Goal: Information Seeking & Learning: Check status

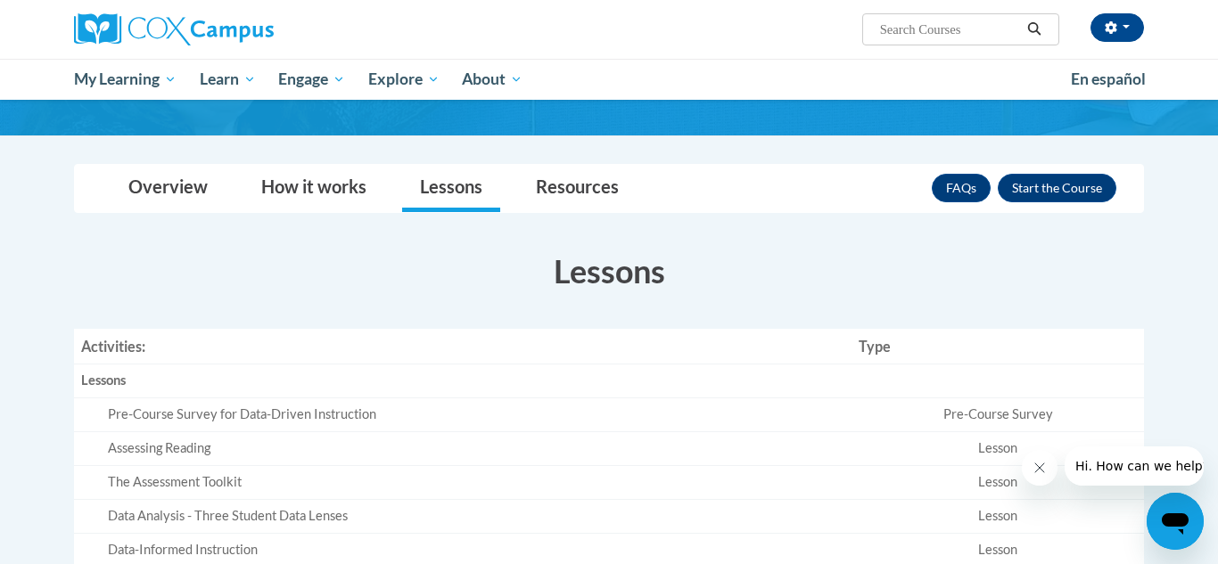
scroll to position [197, 0]
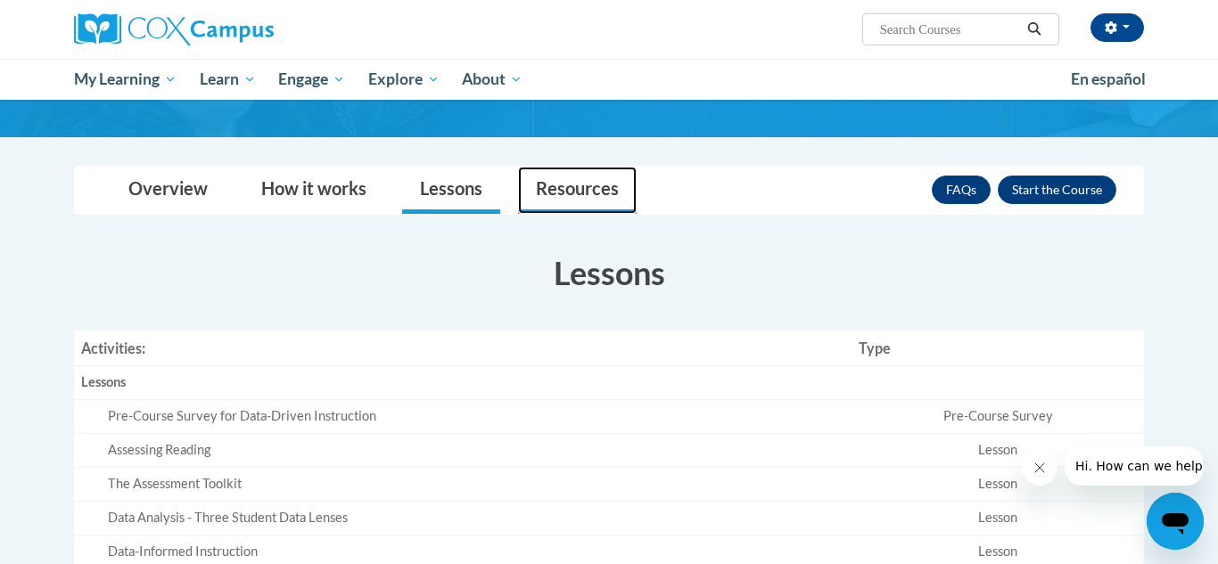
click at [583, 191] on link "Resources" at bounding box center [577, 190] width 119 height 47
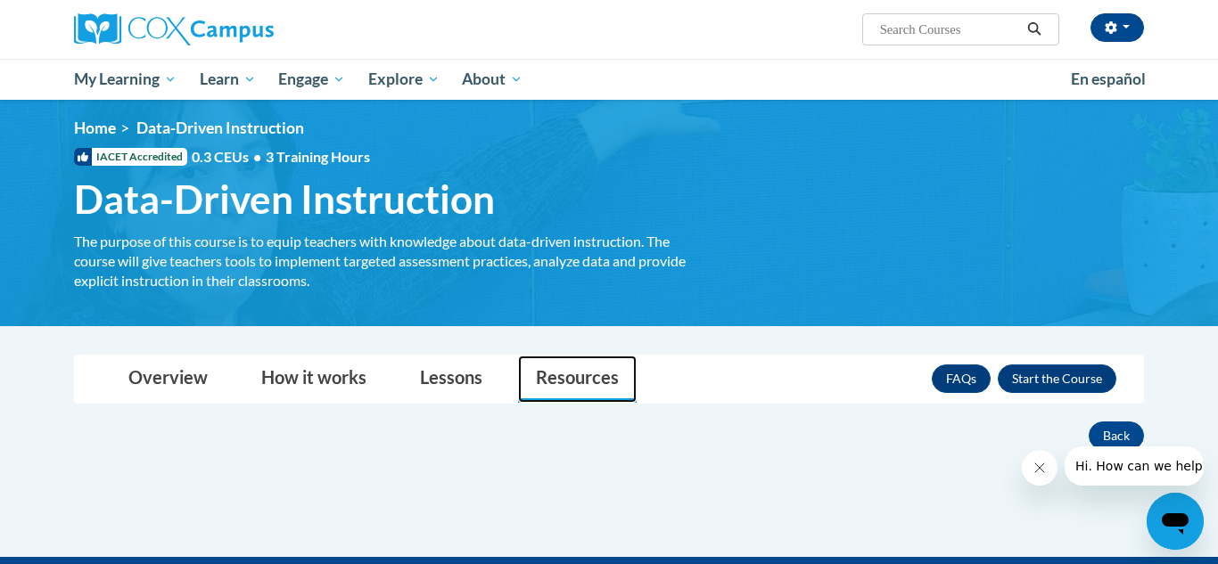
scroll to position [0, 0]
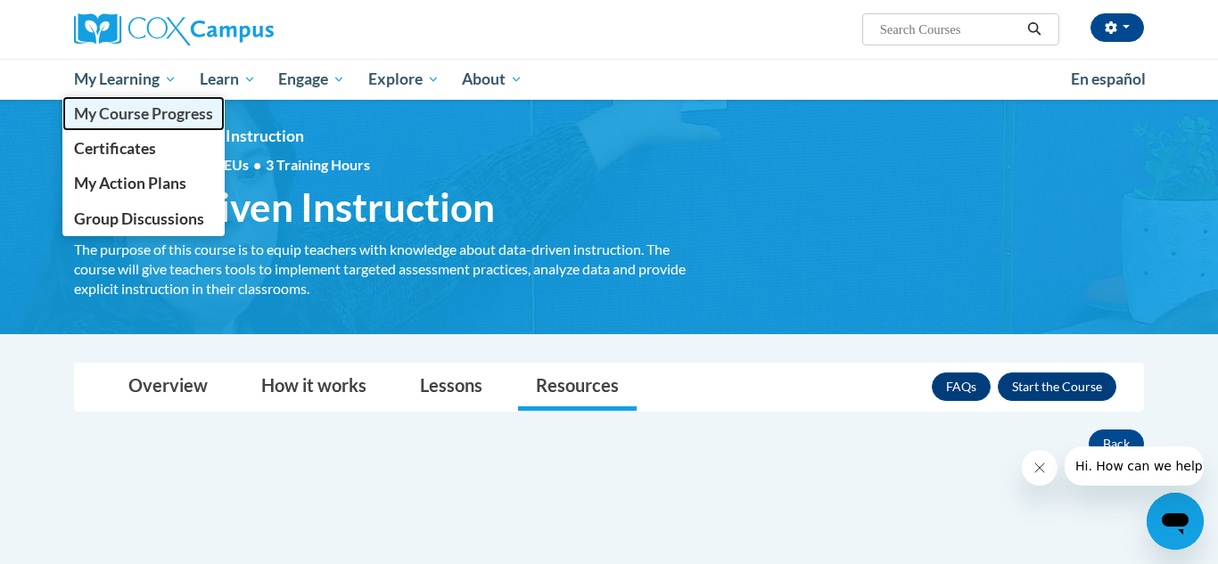
click at [115, 123] on link "My Course Progress" at bounding box center [143, 113] width 162 height 35
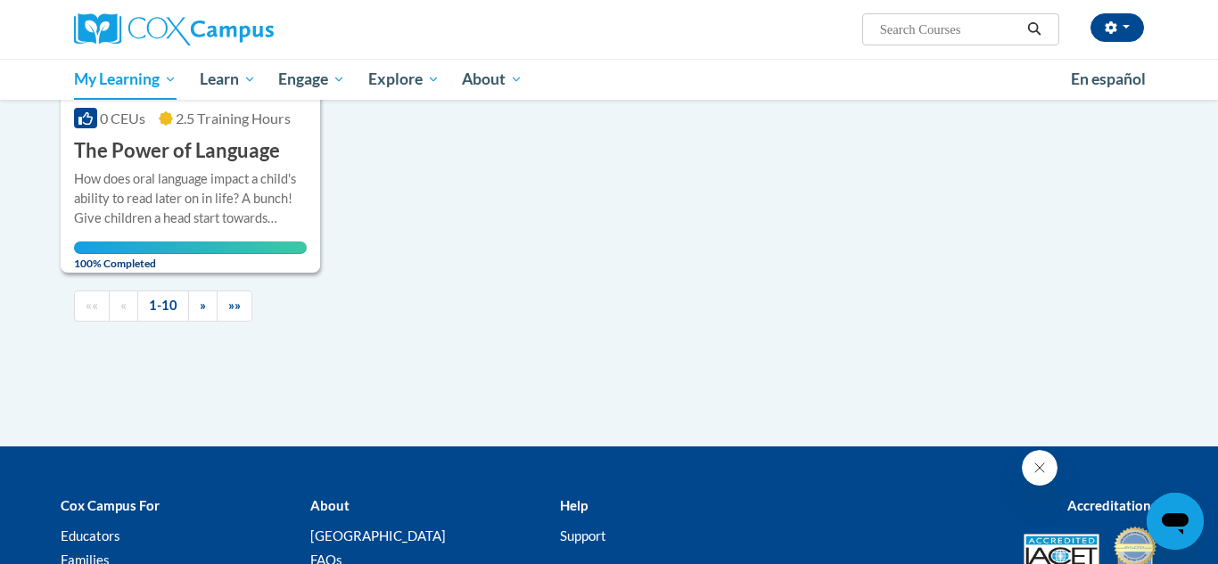
scroll to position [1928, 0]
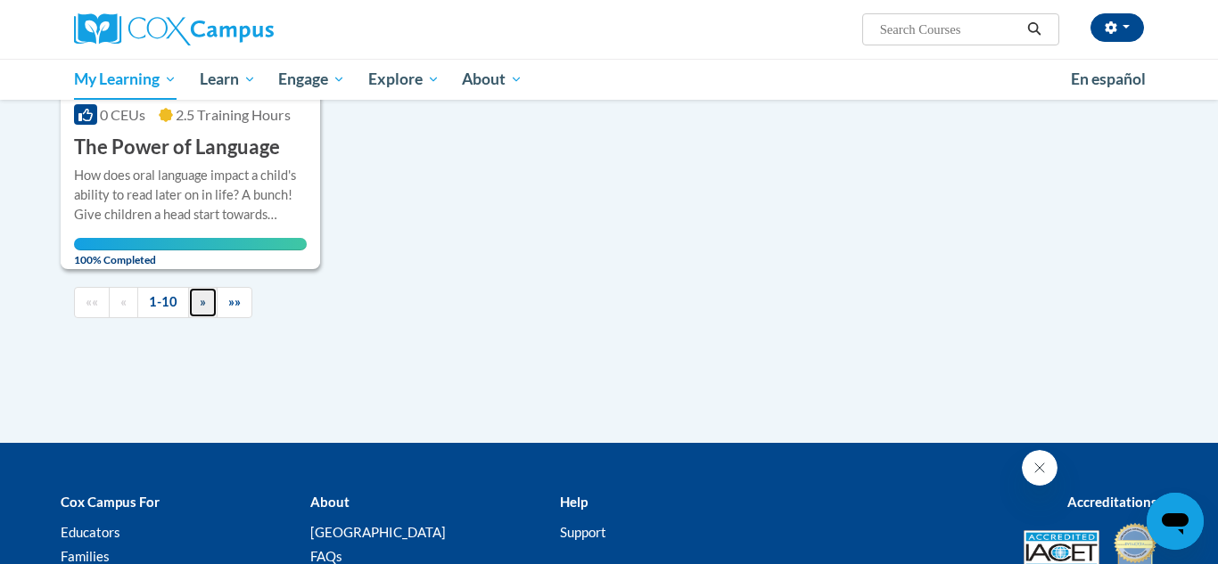
click at [198, 318] on link "»" at bounding box center [202, 302] width 29 height 31
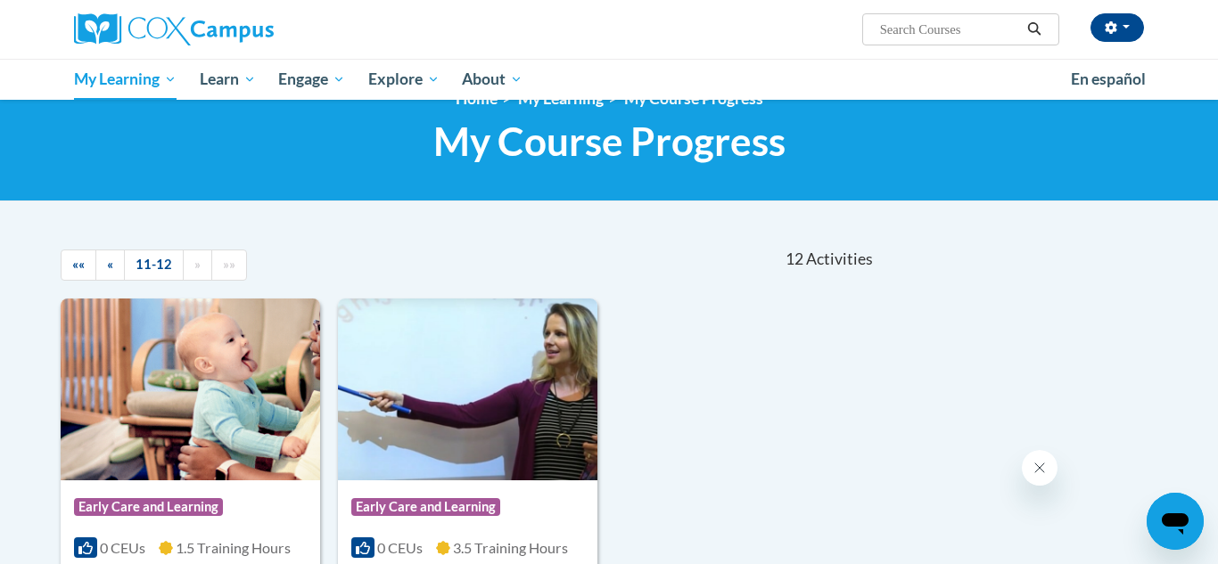
scroll to position [0, 0]
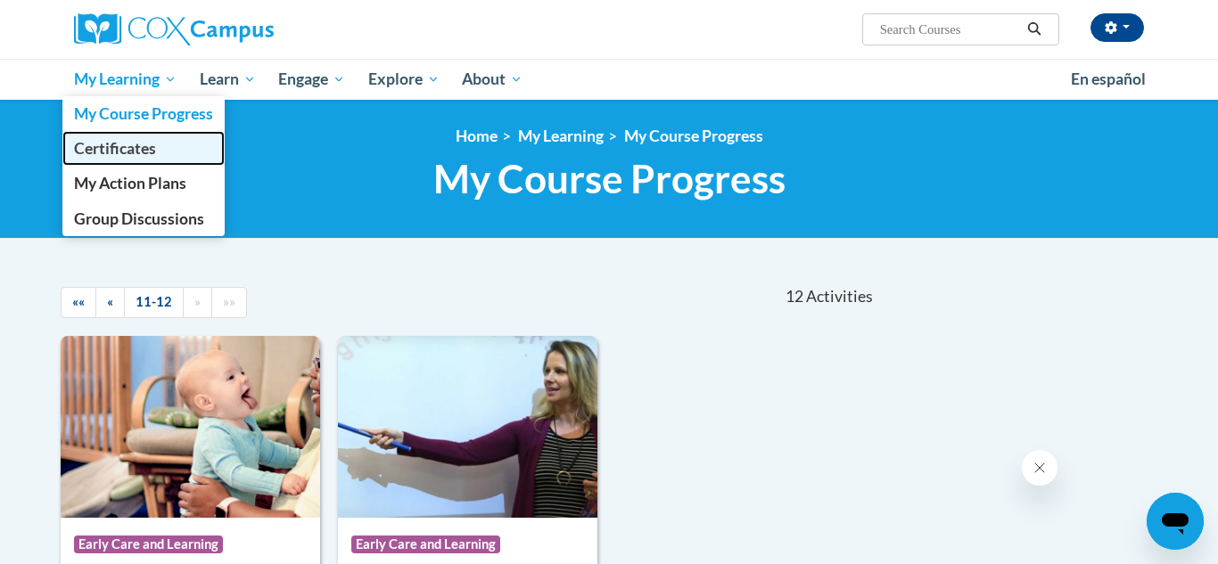
click at [108, 154] on span "Certificates" at bounding box center [115, 148] width 82 height 19
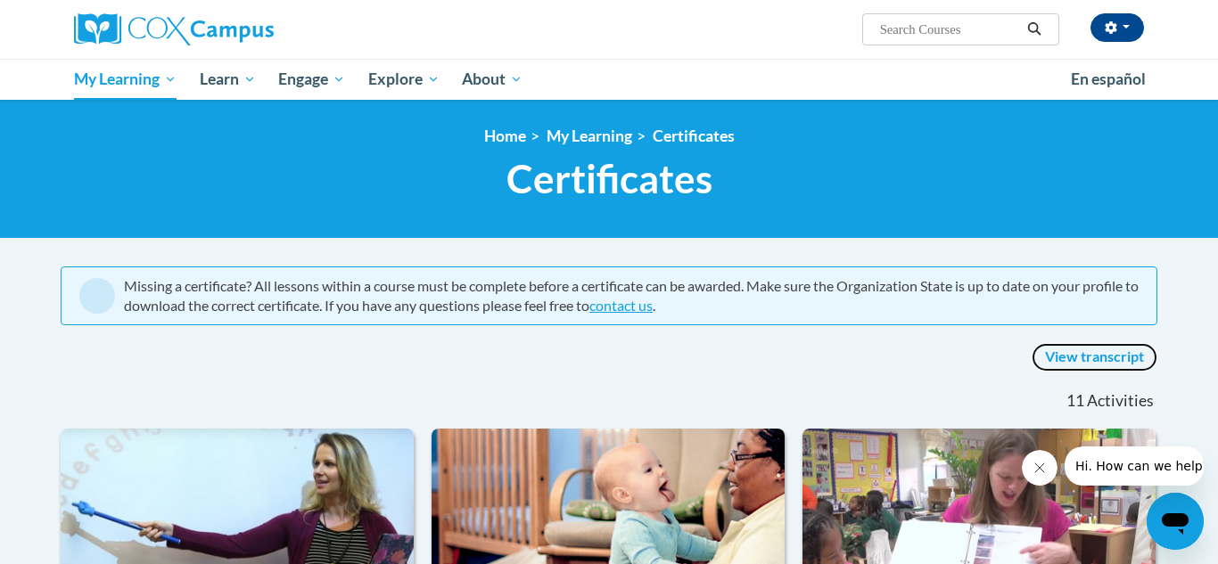
click at [1097, 356] on link "View transcript" at bounding box center [1094, 357] width 126 height 29
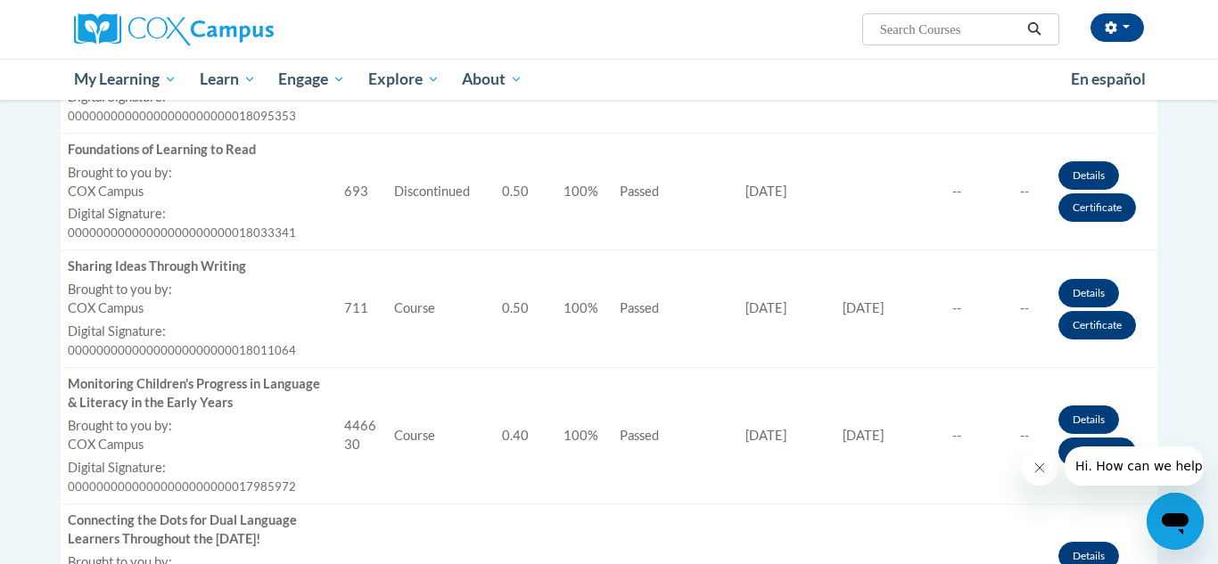
scroll to position [815, 0]
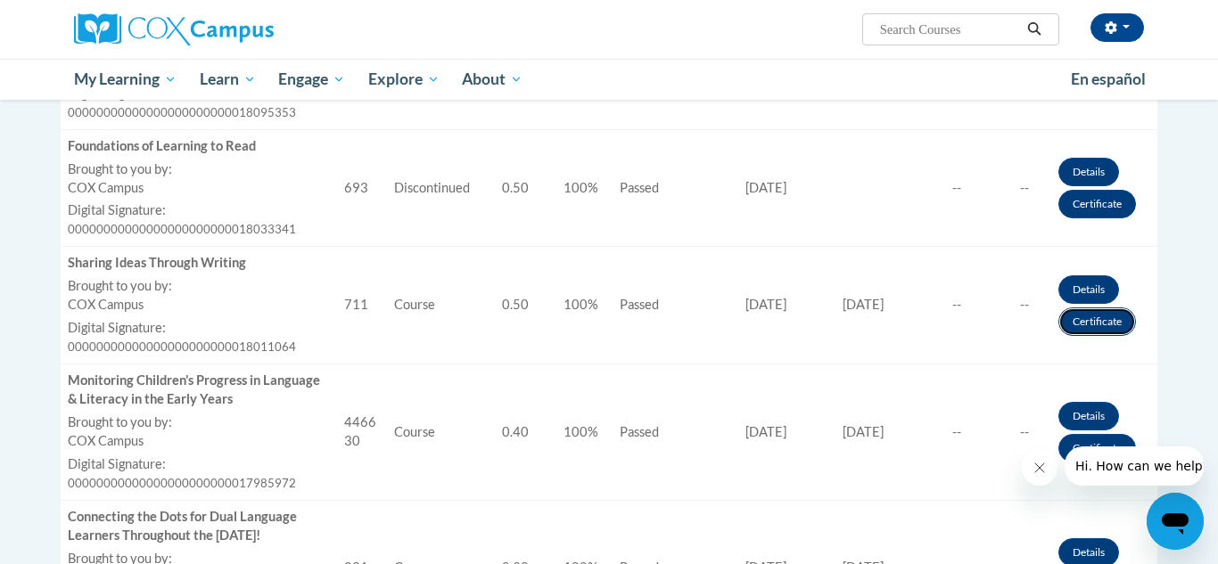
click at [1081, 319] on link "Certificate" at bounding box center [1097, 322] width 78 height 29
